Goal: Navigation & Orientation: Find specific page/section

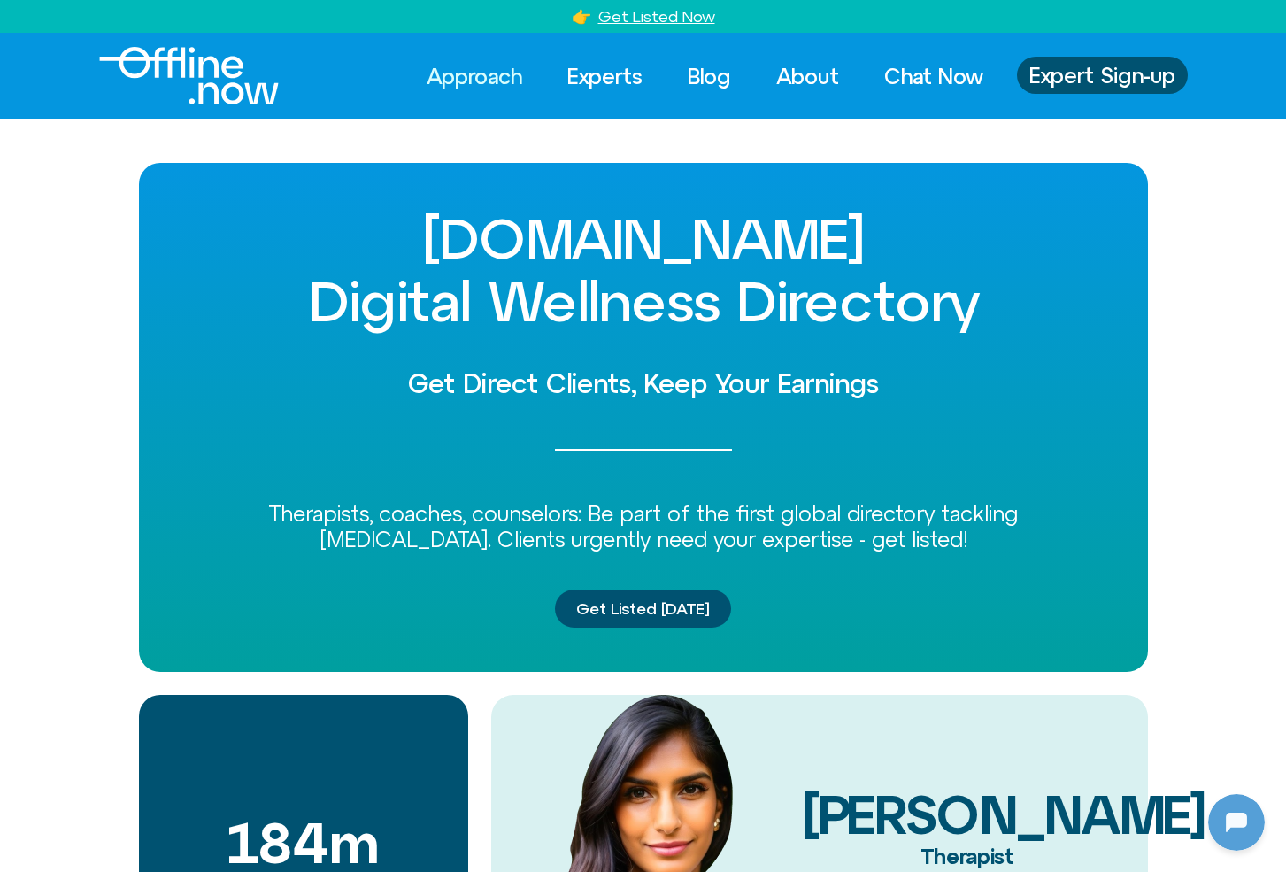
scroll to position [235, 0]
click at [654, 14] on link "Get Listed Now" at bounding box center [657, 16] width 117 height 19
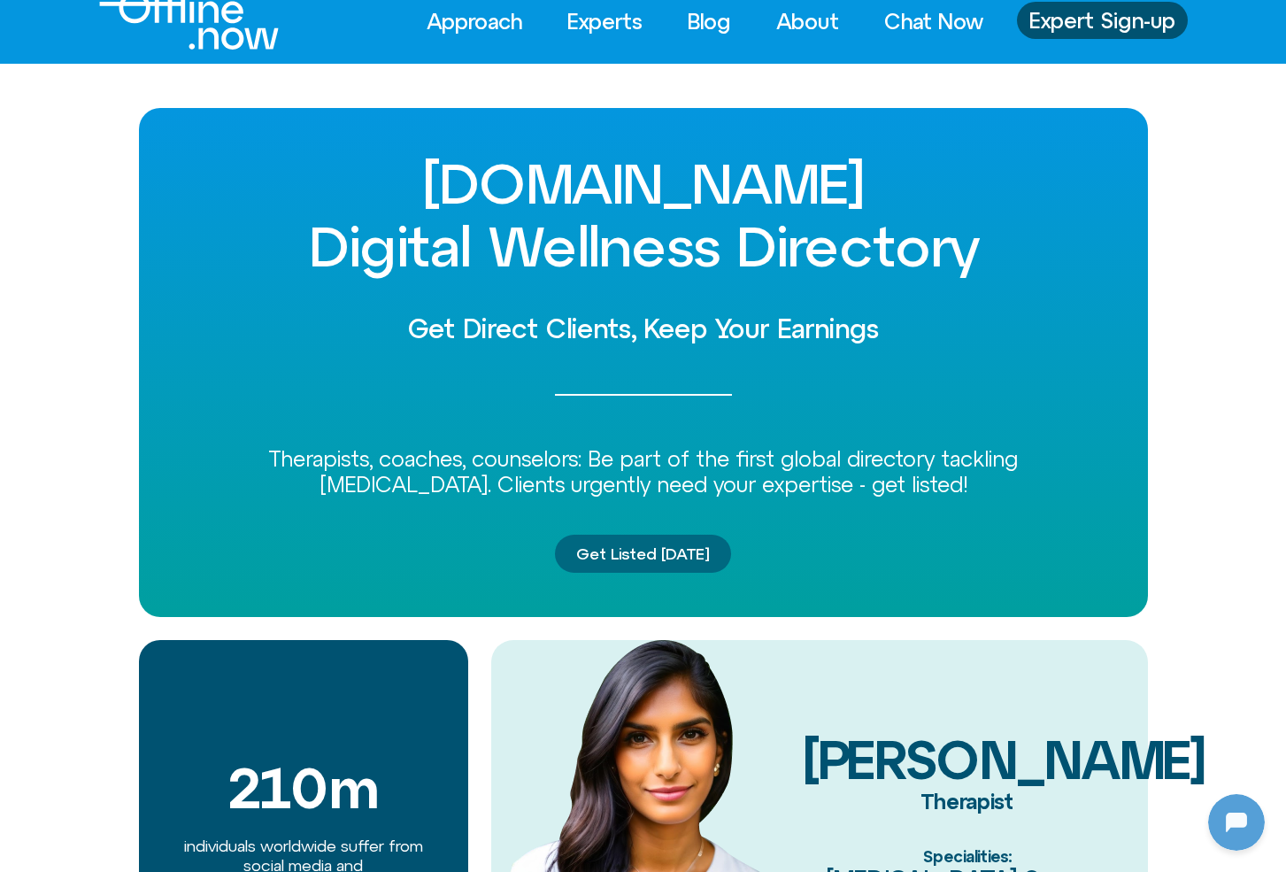
click at [648, 552] on span "Get Listed [DATE]" at bounding box center [643, 554] width 134 height 18
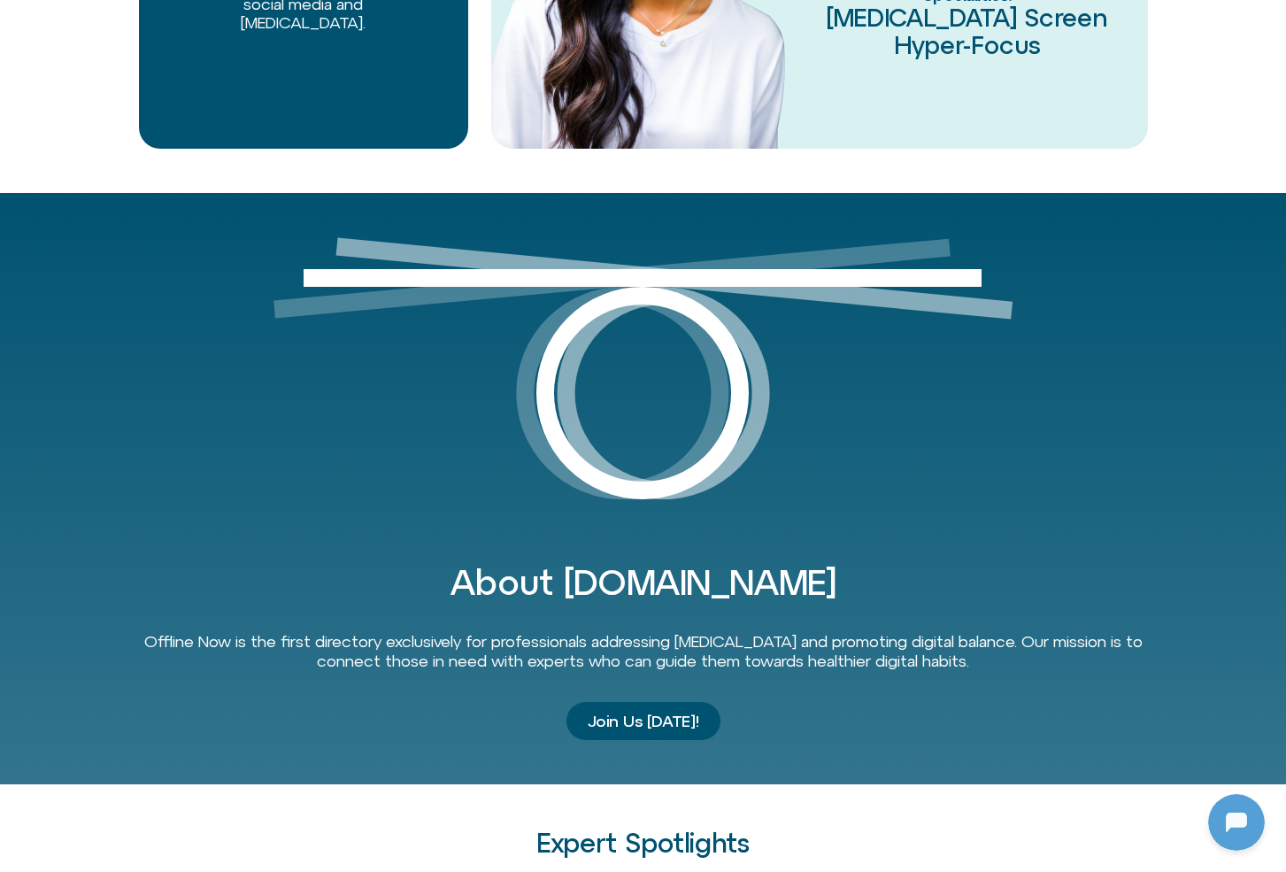
scroll to position [999, 0]
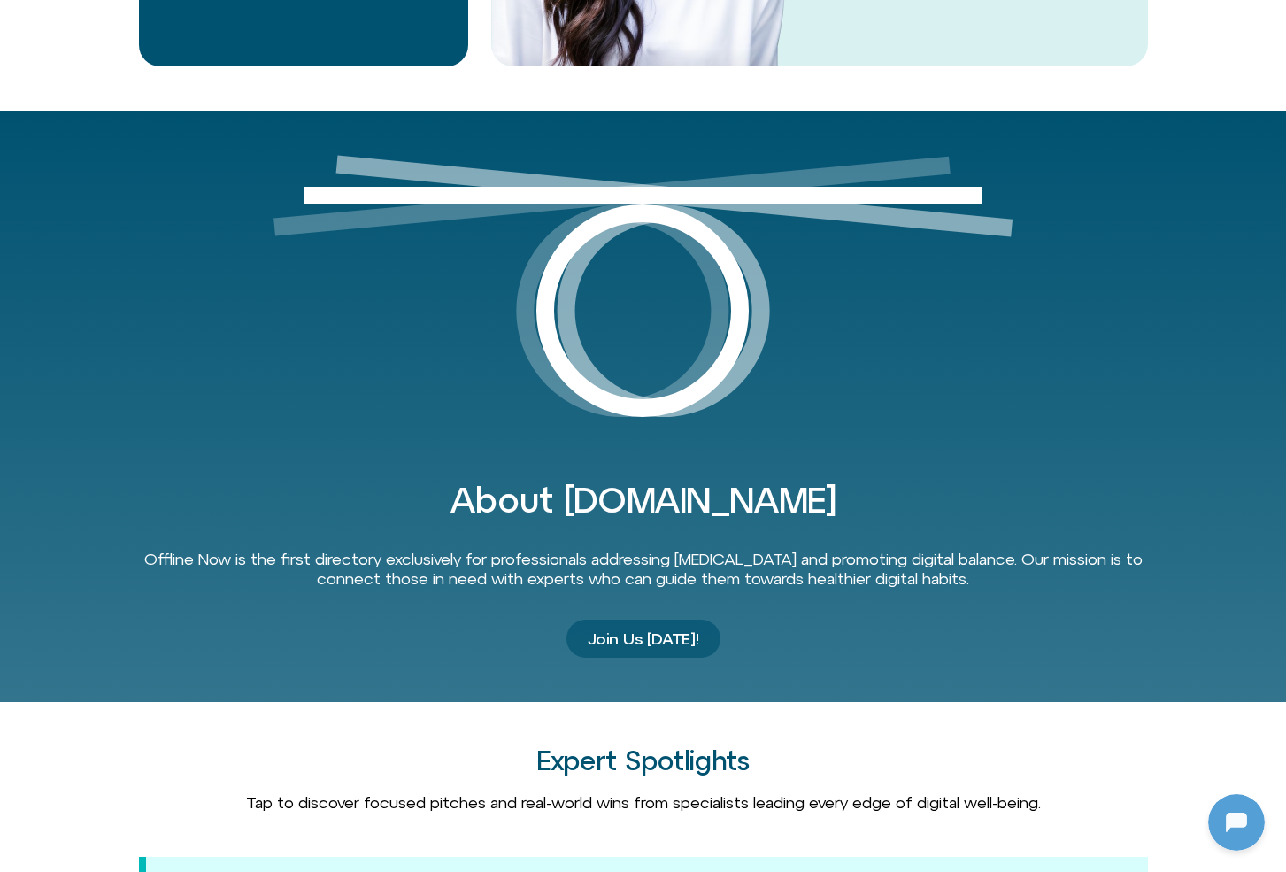
click at [638, 633] on span "Join Us Today!" at bounding box center [644, 639] width 112 height 18
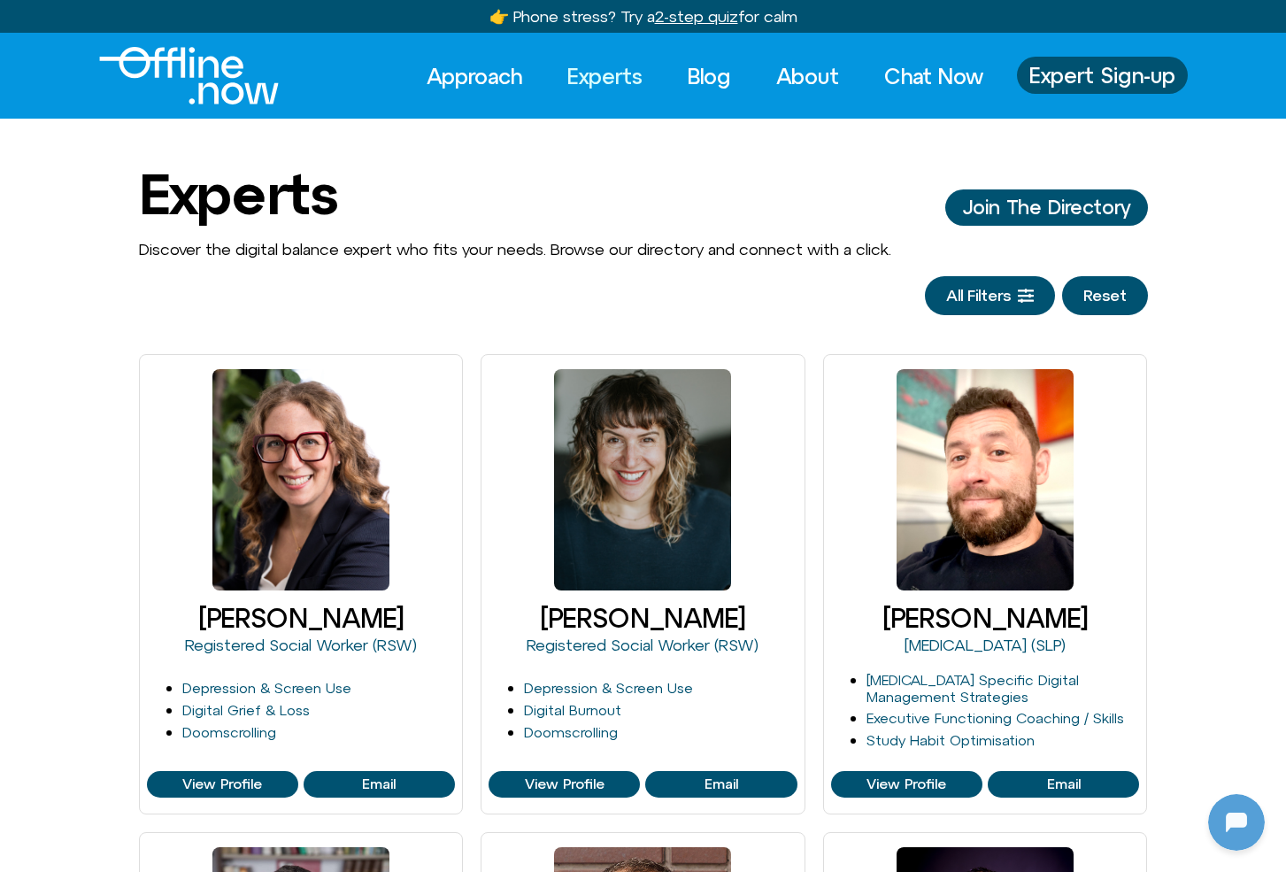
scroll to position [235, 0]
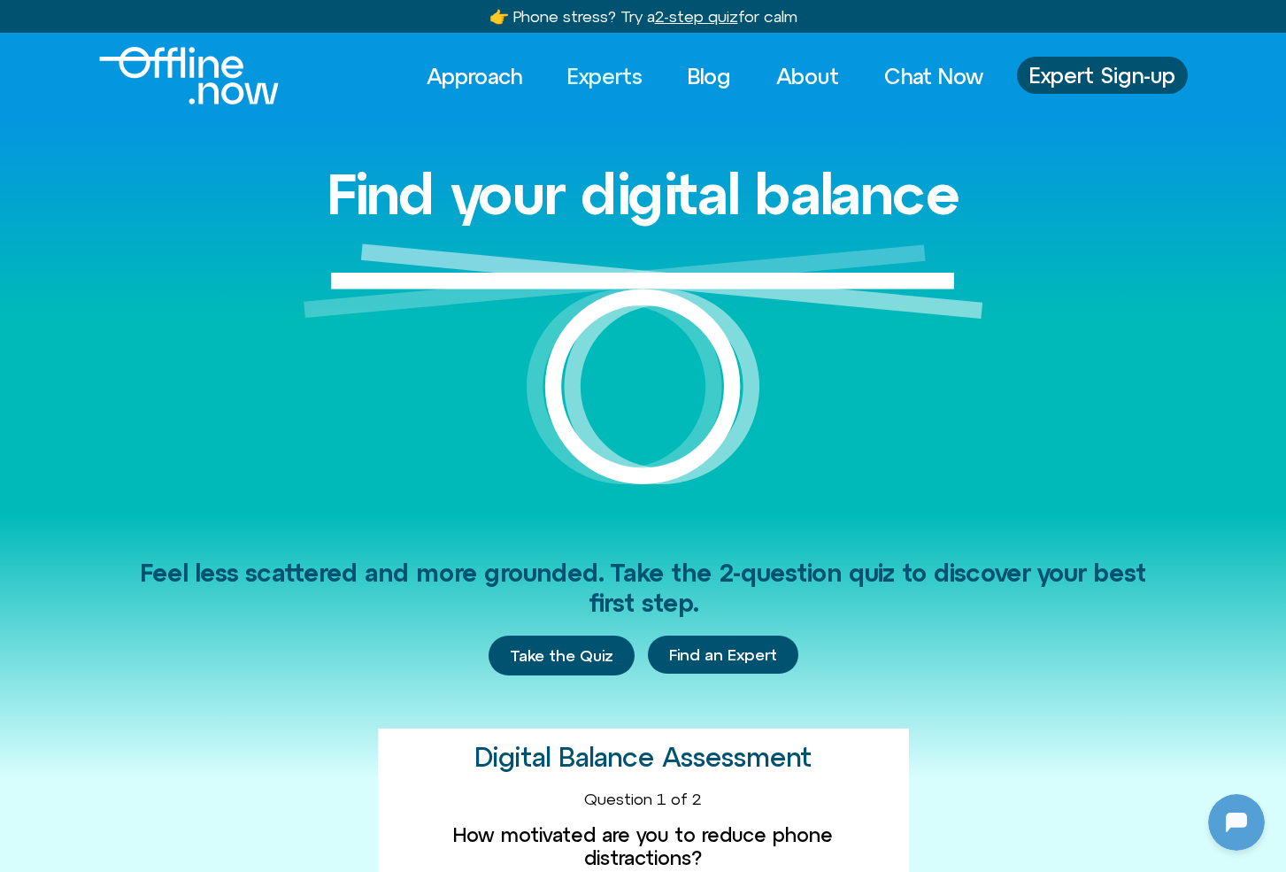
click at [607, 80] on link "Experts" at bounding box center [605, 76] width 107 height 39
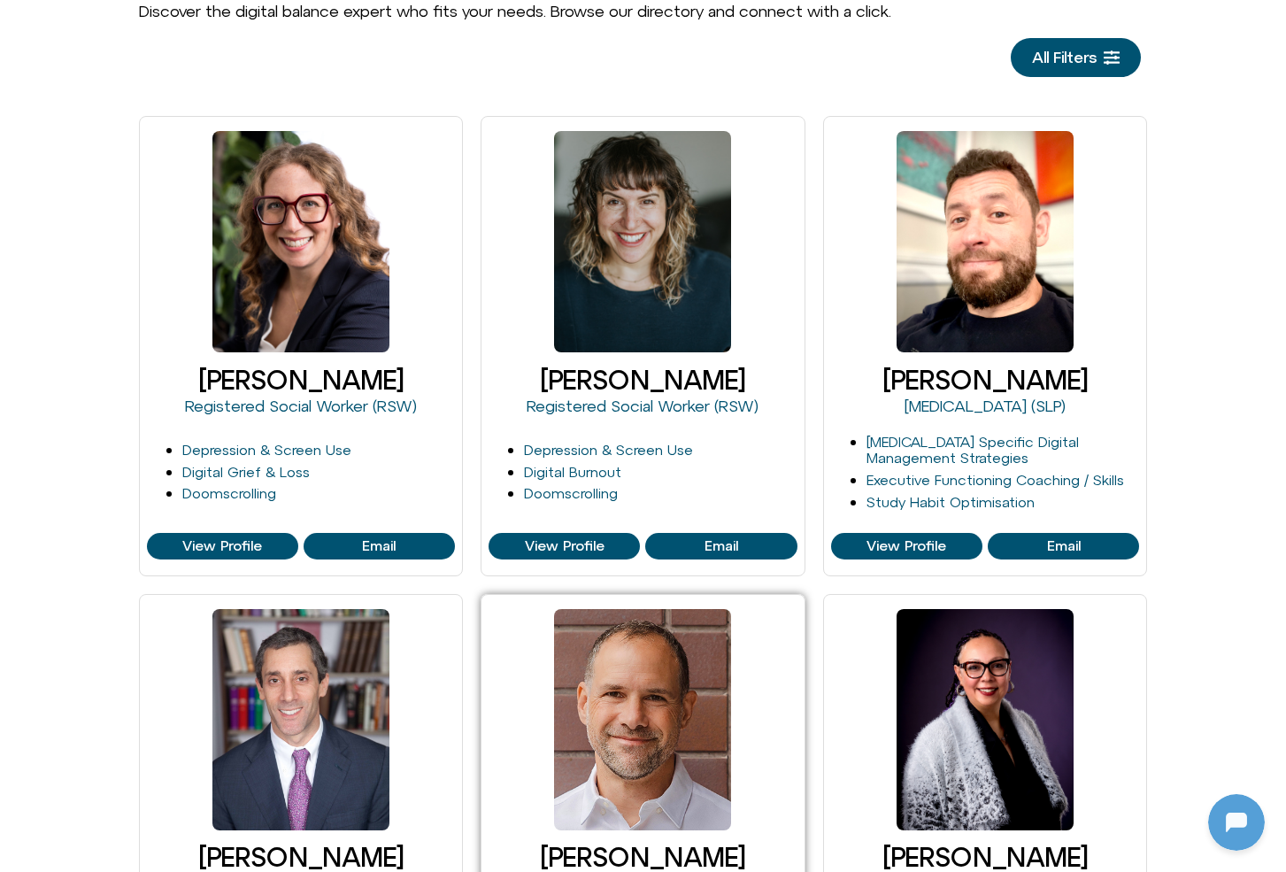
scroll to position [202, 0]
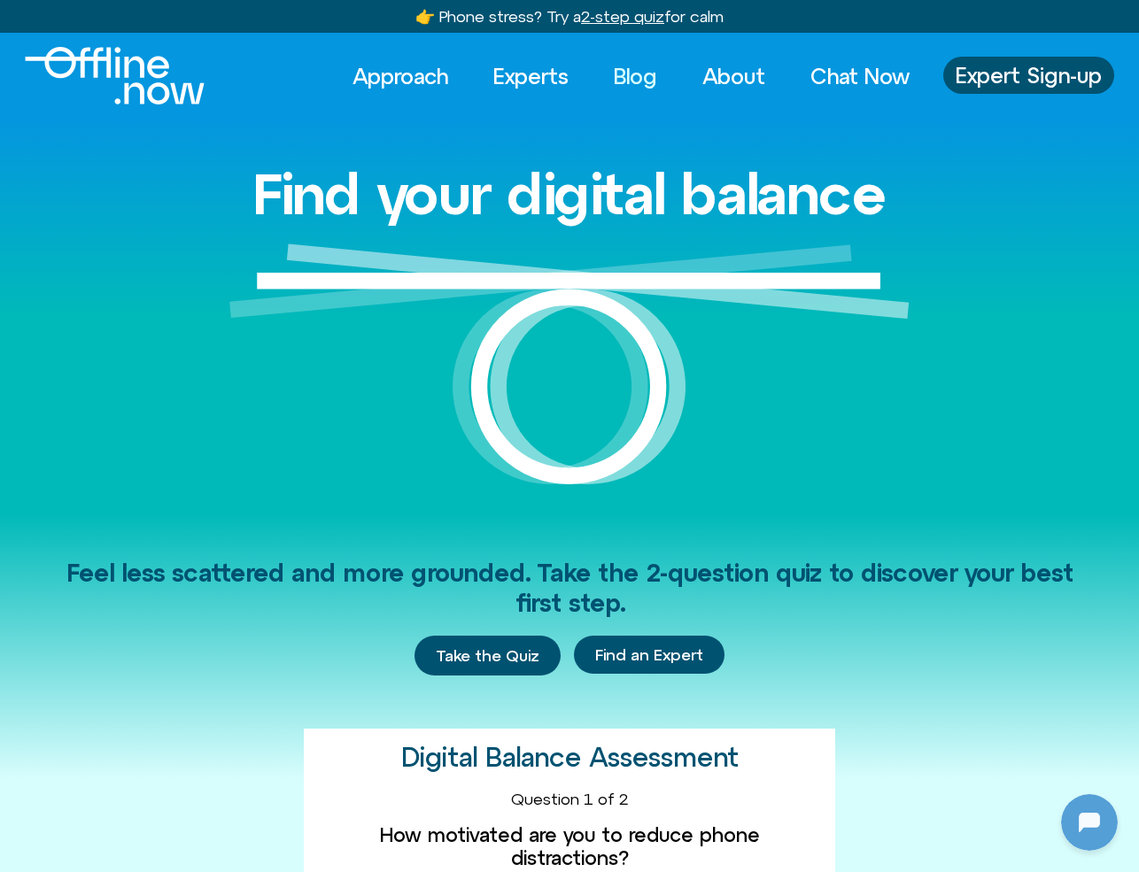
click at [644, 79] on link "Blog" at bounding box center [635, 76] width 75 height 39
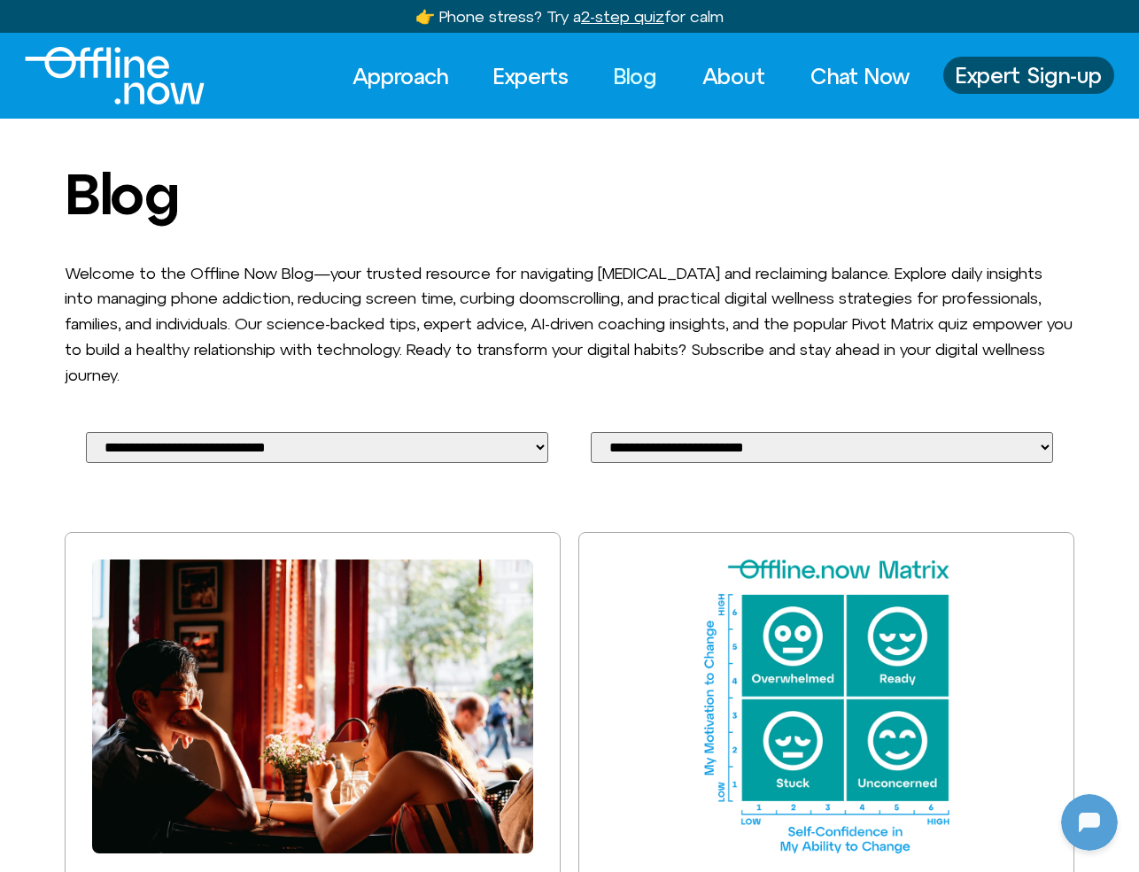
scroll to position [235, 0]
click at [521, 82] on link "Experts" at bounding box center [530, 76] width 107 height 39
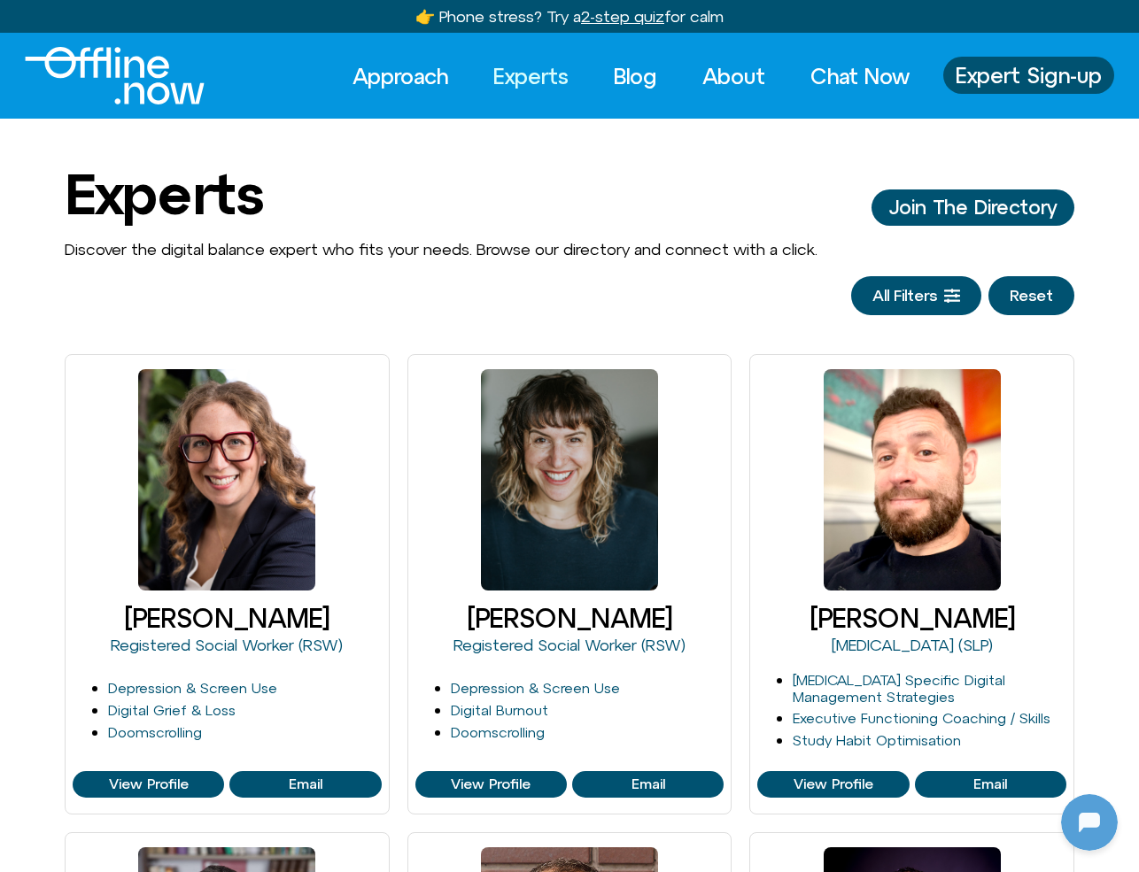
scroll to position [235, 0]
click at [644, 80] on link "Blog" at bounding box center [635, 76] width 75 height 39
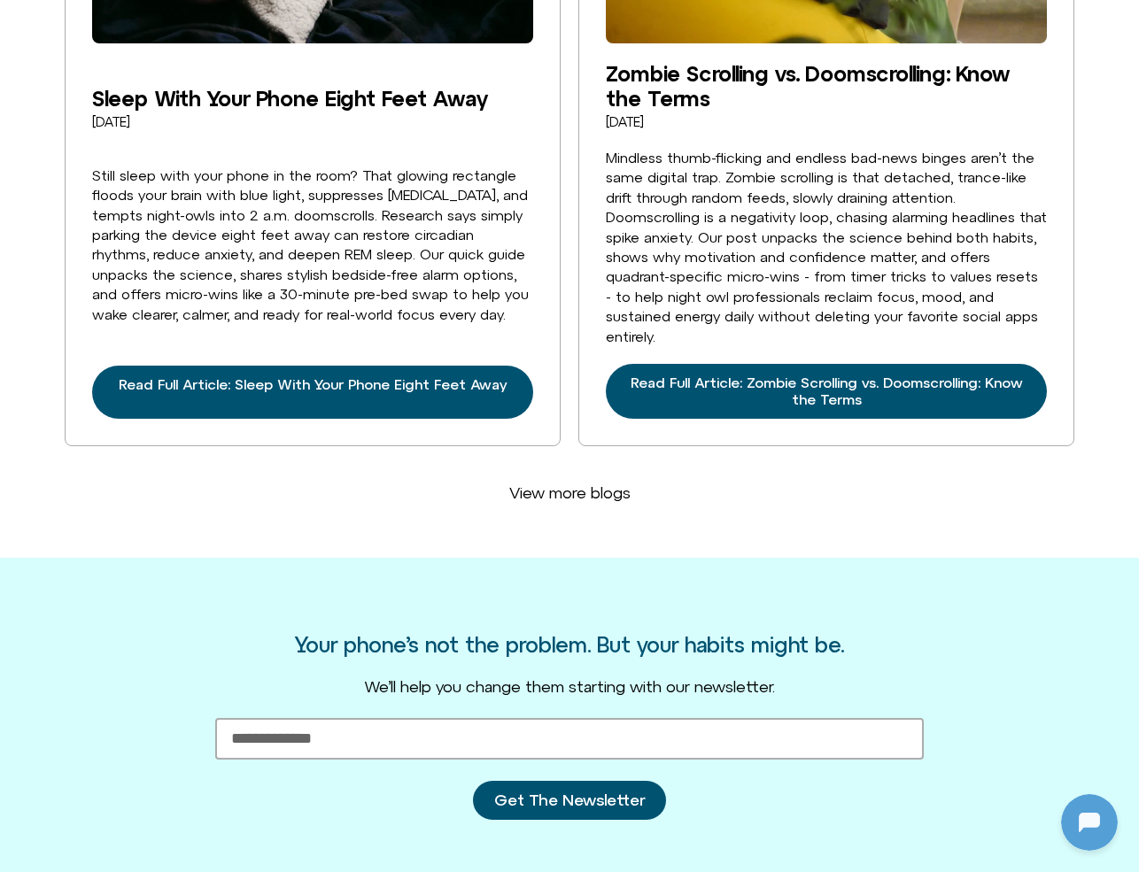
scroll to position [4538, 0]
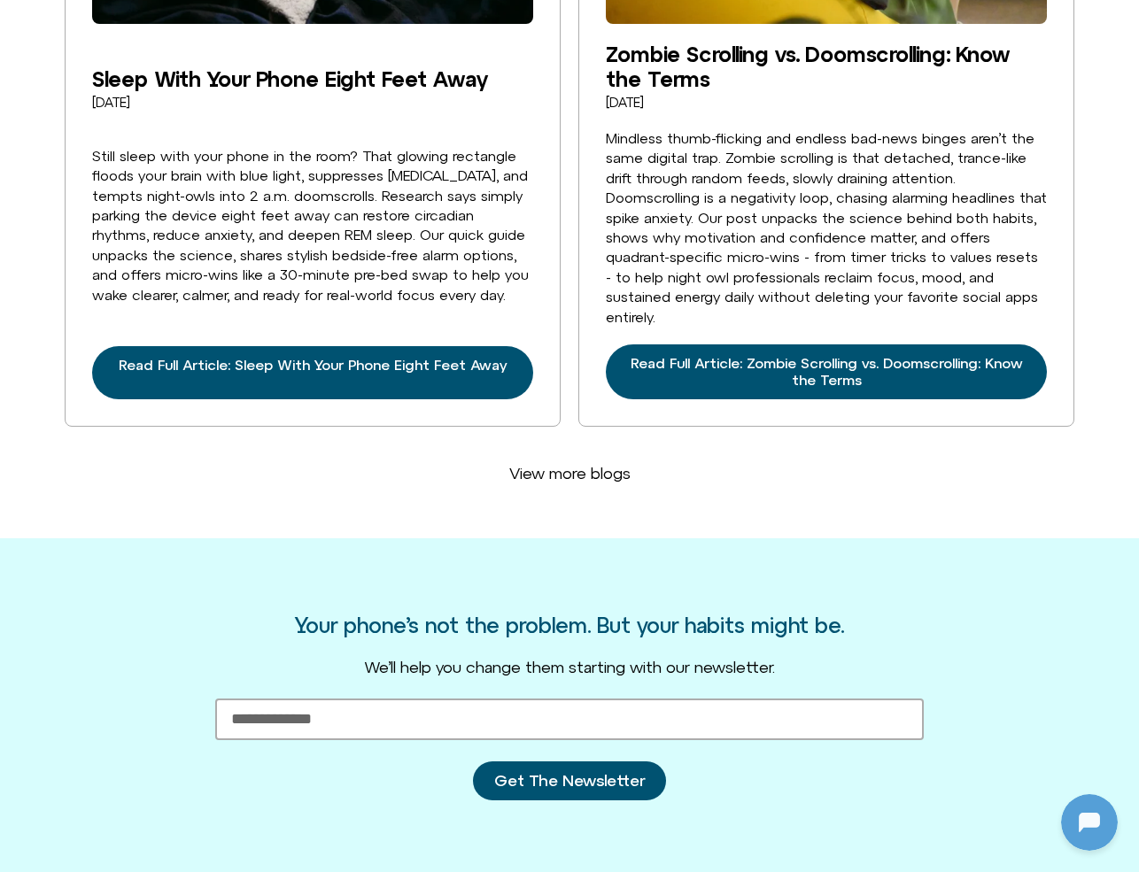
click at [551, 453] on link "View more blogs" at bounding box center [570, 473] width 164 height 41
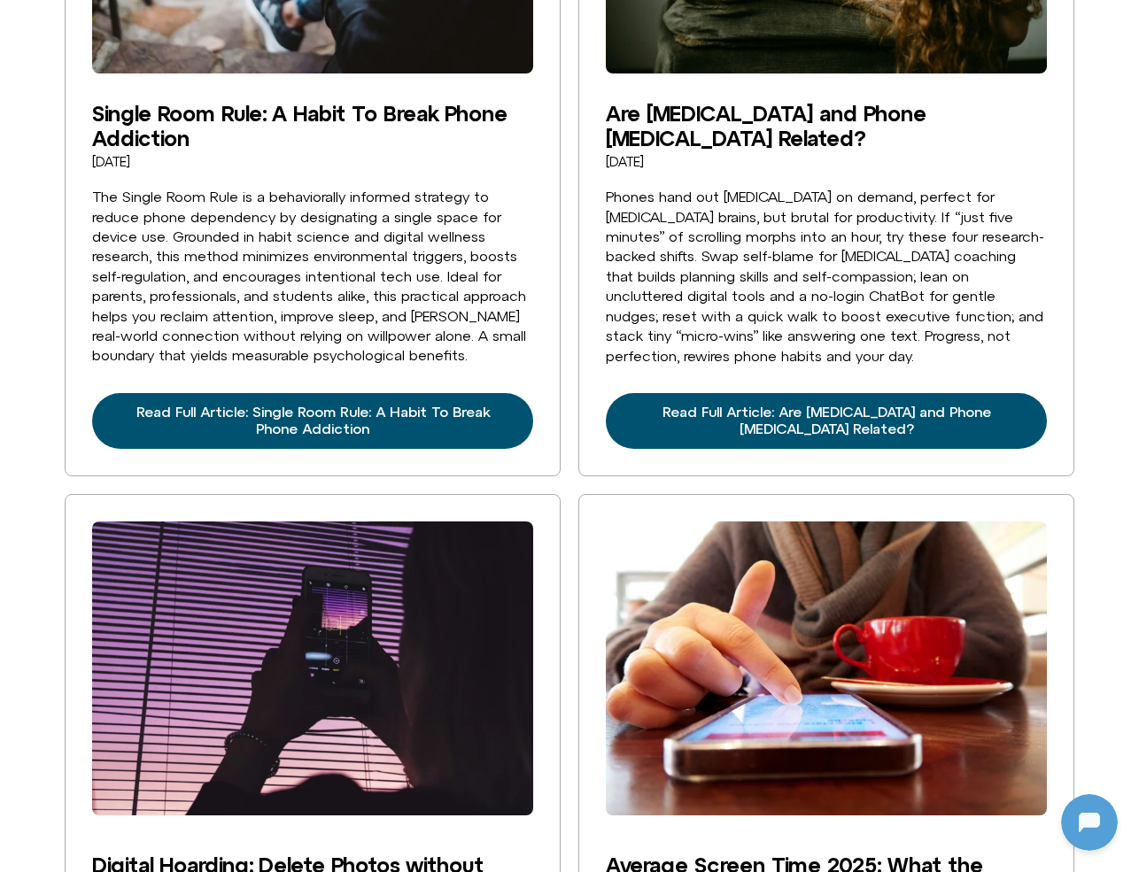
scroll to position [1668, 0]
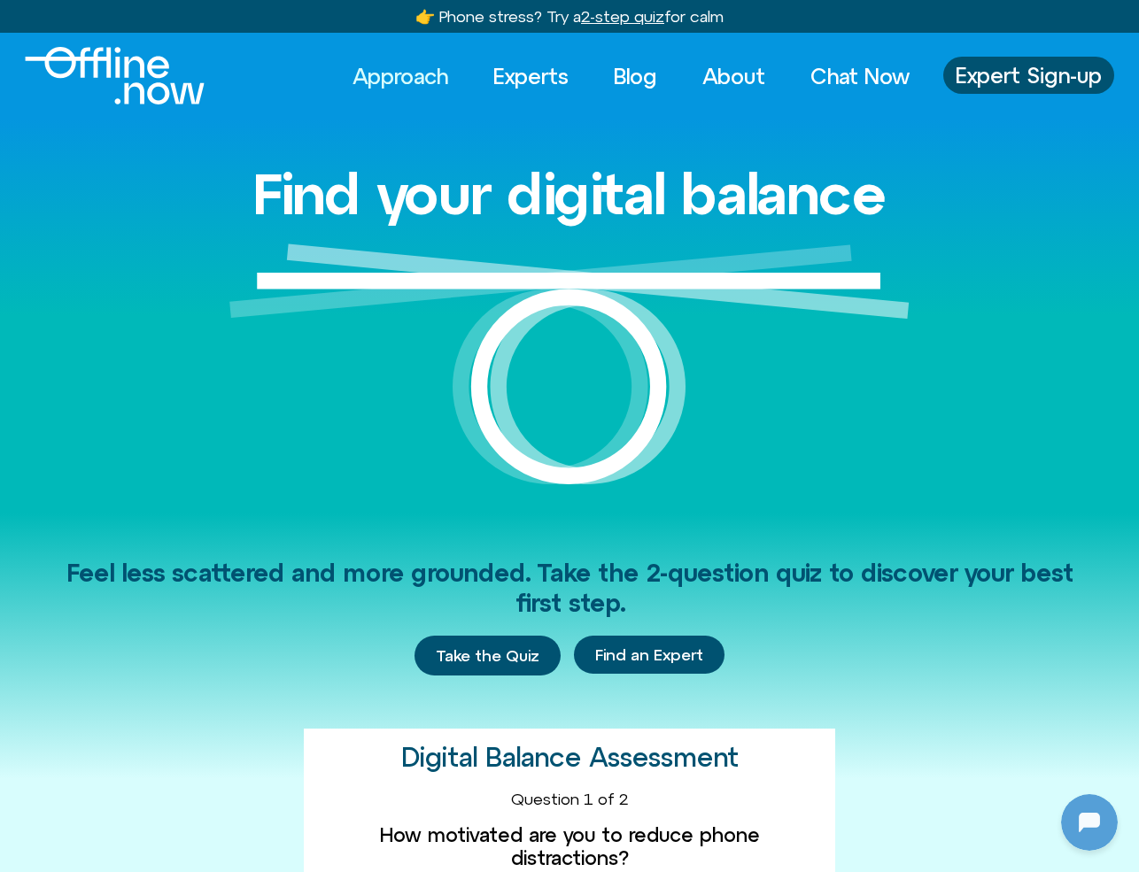
click at [394, 72] on link "Approach" at bounding box center [399, 76] width 127 height 39
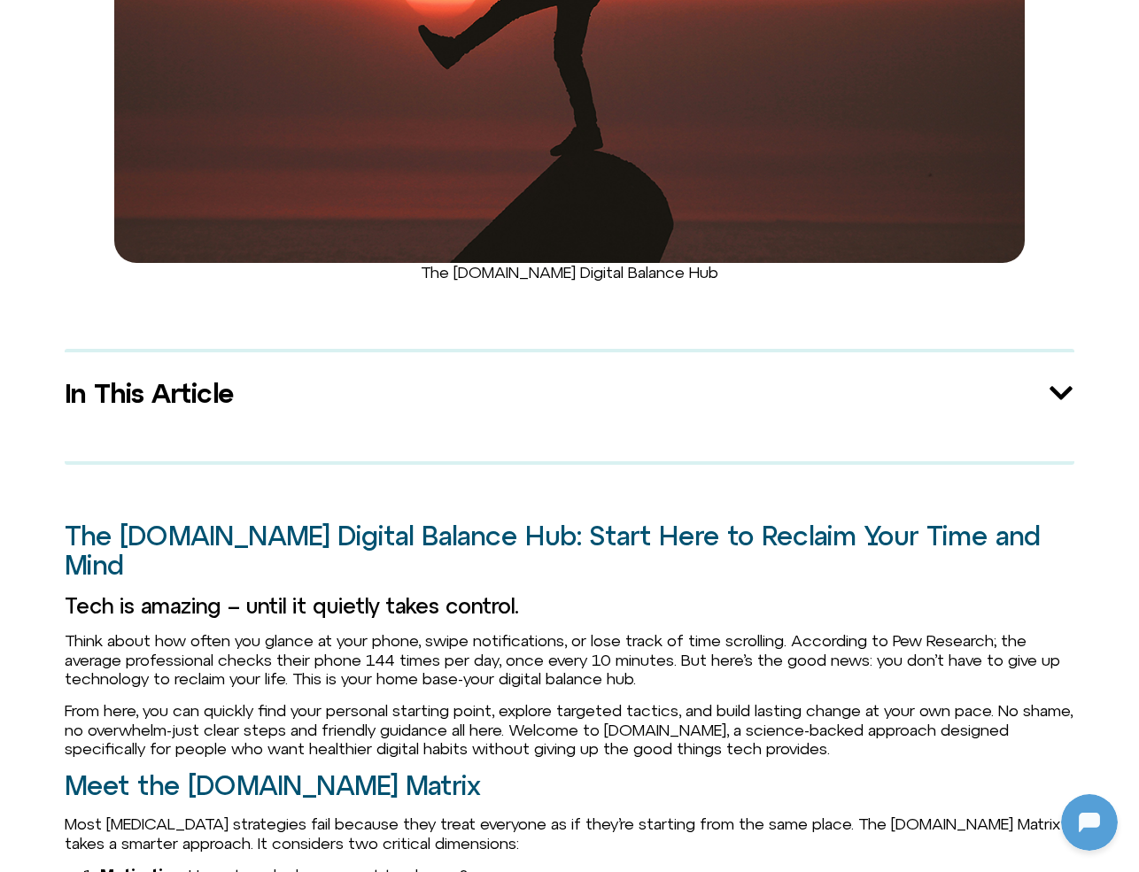
scroll to position [671, 0]
